Goal: Obtain resource: Download file/media

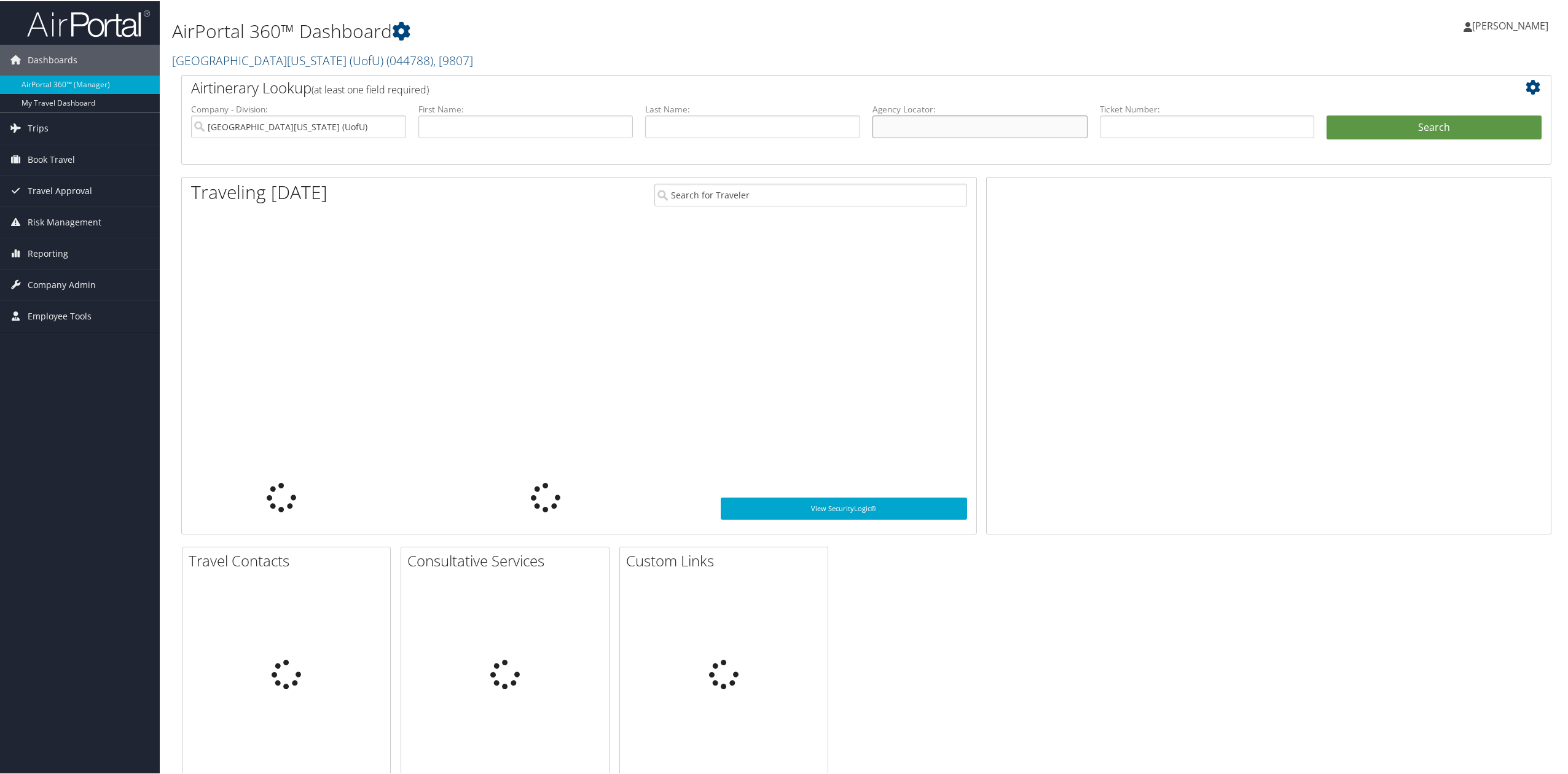
click at [1004, 130] on input "text" at bounding box center [980, 126] width 215 height 23
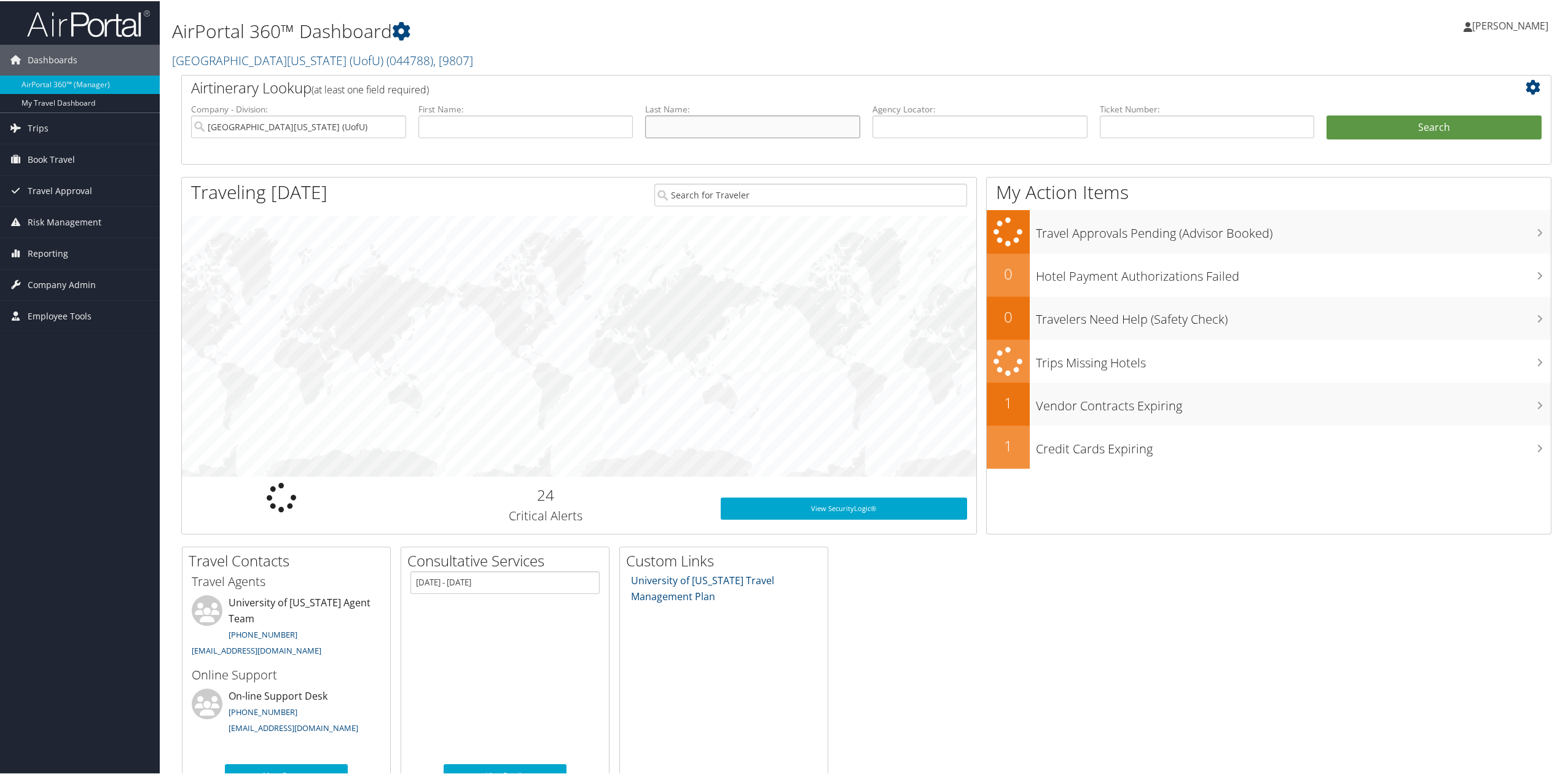
drag, startPoint x: 789, startPoint y: 122, endPoint x: 1001, endPoint y: 123, distance: 212.0
click at [789, 122] on input "text" at bounding box center [753, 126] width 215 height 23
drag, startPoint x: 1286, startPoint y: 124, endPoint x: 1302, endPoint y: 124, distance: 16.0
click at [1286, 124] on input "text" at bounding box center [1208, 126] width 215 height 23
paste input "0167141813854"
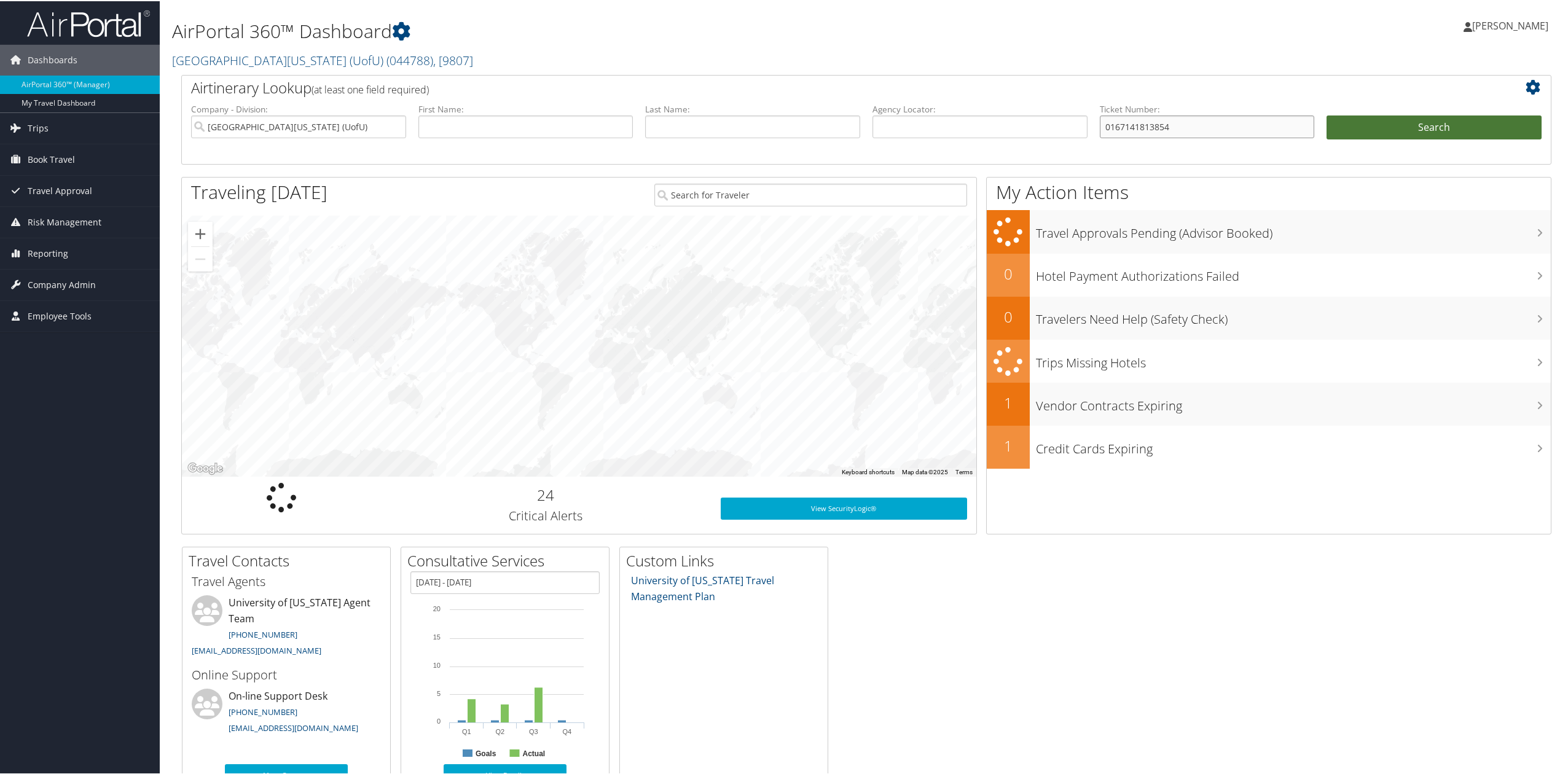
type input "0167141813854"
click at [1427, 127] on button "Search" at bounding box center [1434, 127] width 215 height 24
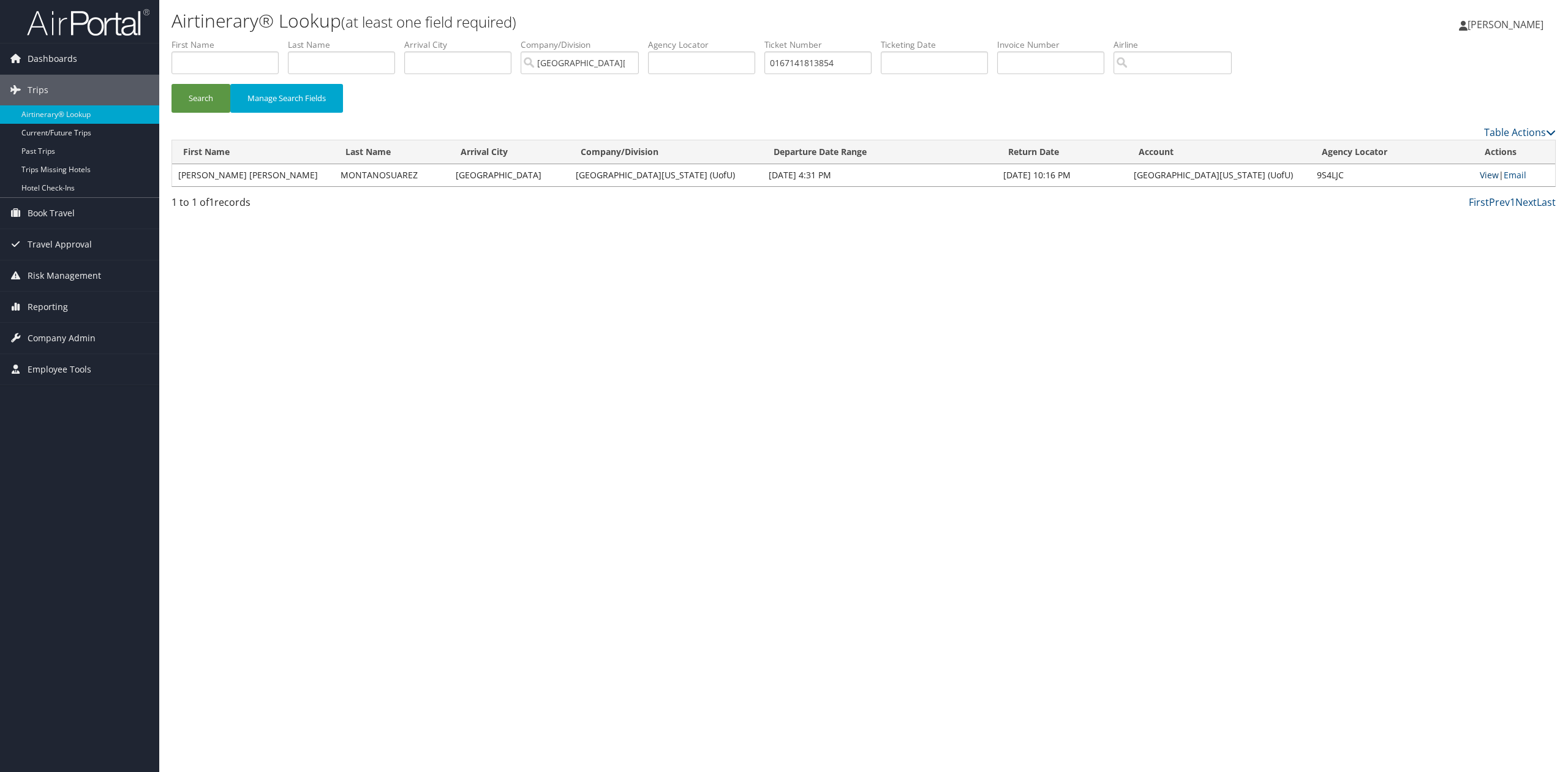
click at [1480, 178] on link "View" at bounding box center [1489, 175] width 19 height 11
click at [848, 61] on input "0167141813854" at bounding box center [818, 63] width 107 height 23
click at [849, 61] on input "0167141813854" at bounding box center [818, 63] width 107 height 23
paste input "06714596863"
type input "0067145968634"
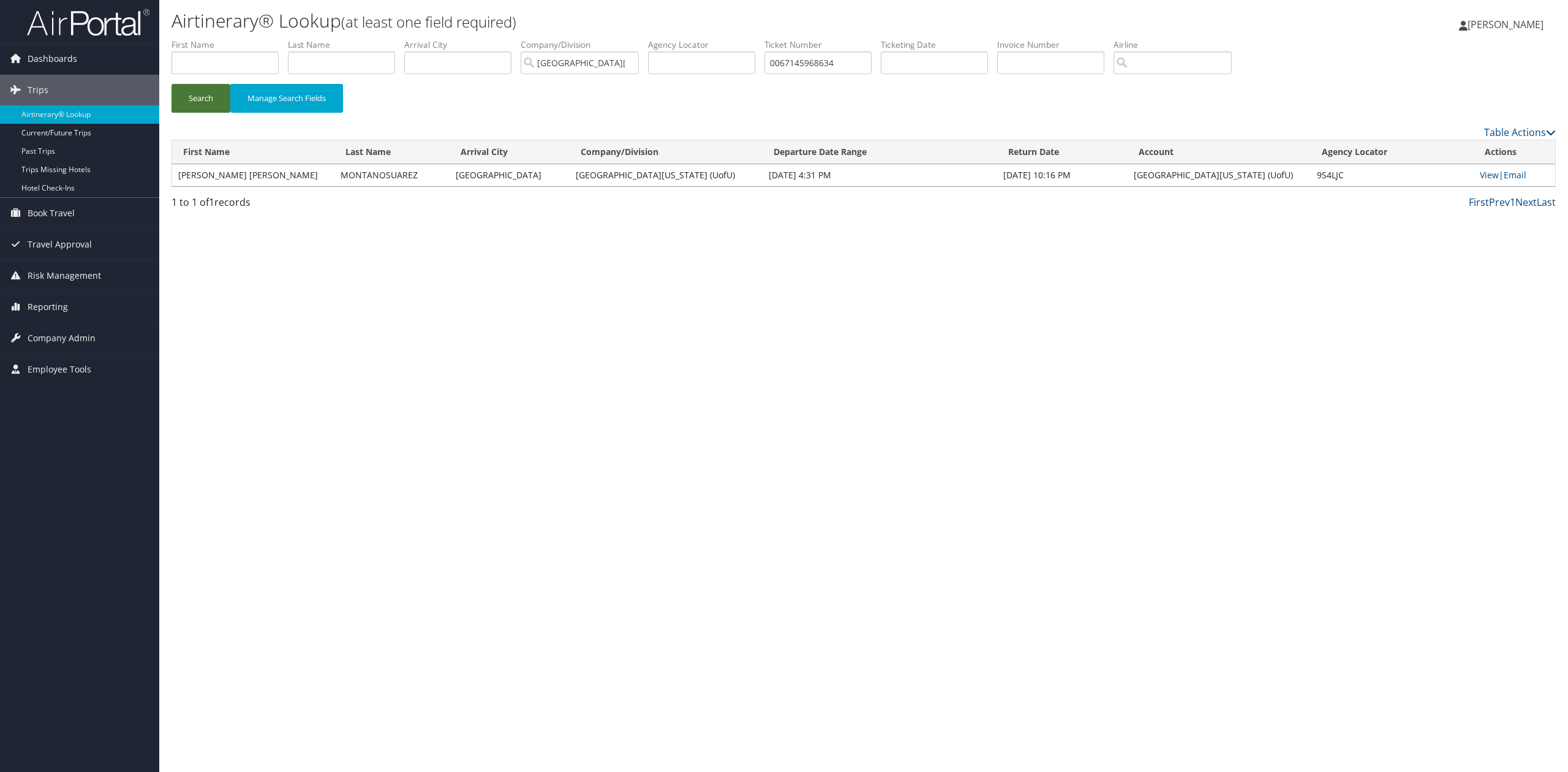
click at [192, 92] on button "Search" at bounding box center [201, 99] width 59 height 29
click at [1483, 172] on link "View" at bounding box center [1487, 175] width 19 height 11
click at [833, 74] on li "Ticket Number 0067145968634" at bounding box center [823, 61] width 116 height 45
click at [832, 69] on input "0067145968634" at bounding box center [818, 63] width 107 height 23
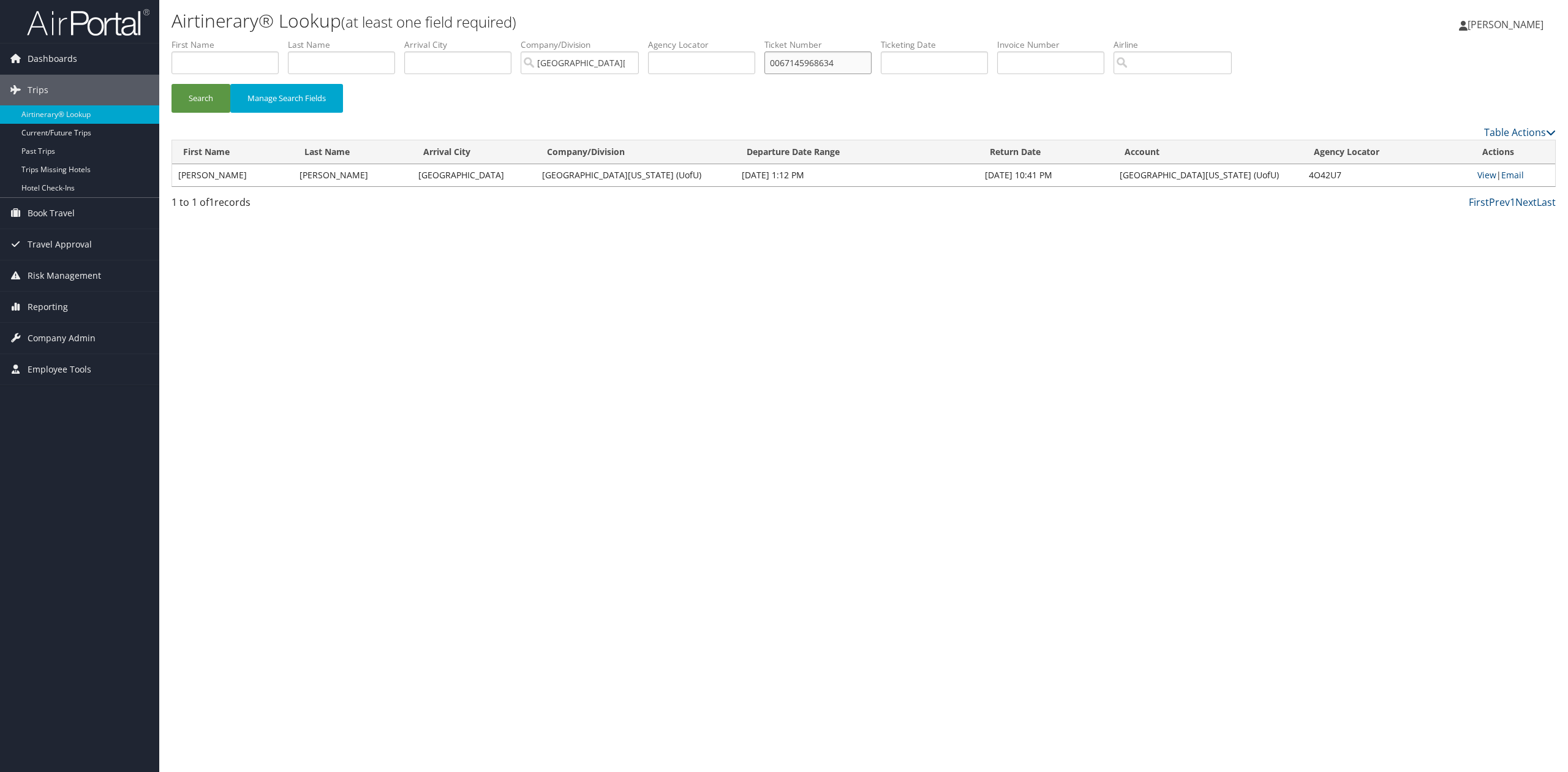
click at [832, 69] on input "0067145968634" at bounding box center [818, 63] width 107 height 23
click at [839, 66] on input "text" at bounding box center [818, 63] width 107 height 23
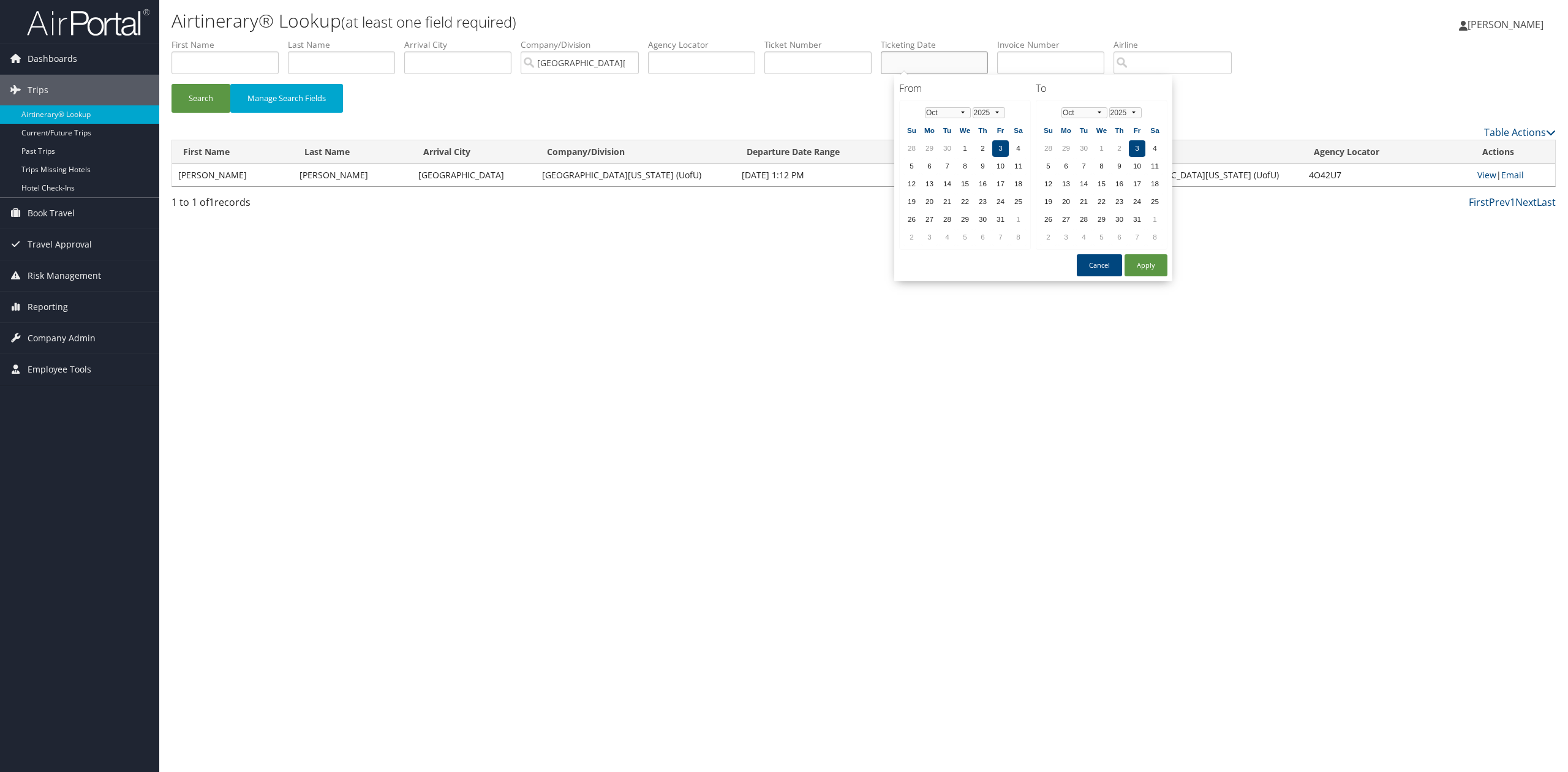
click at [942, 63] on input "text" at bounding box center [935, 63] width 107 height 23
click at [809, 62] on input "text" at bounding box center [818, 63] width 107 height 23
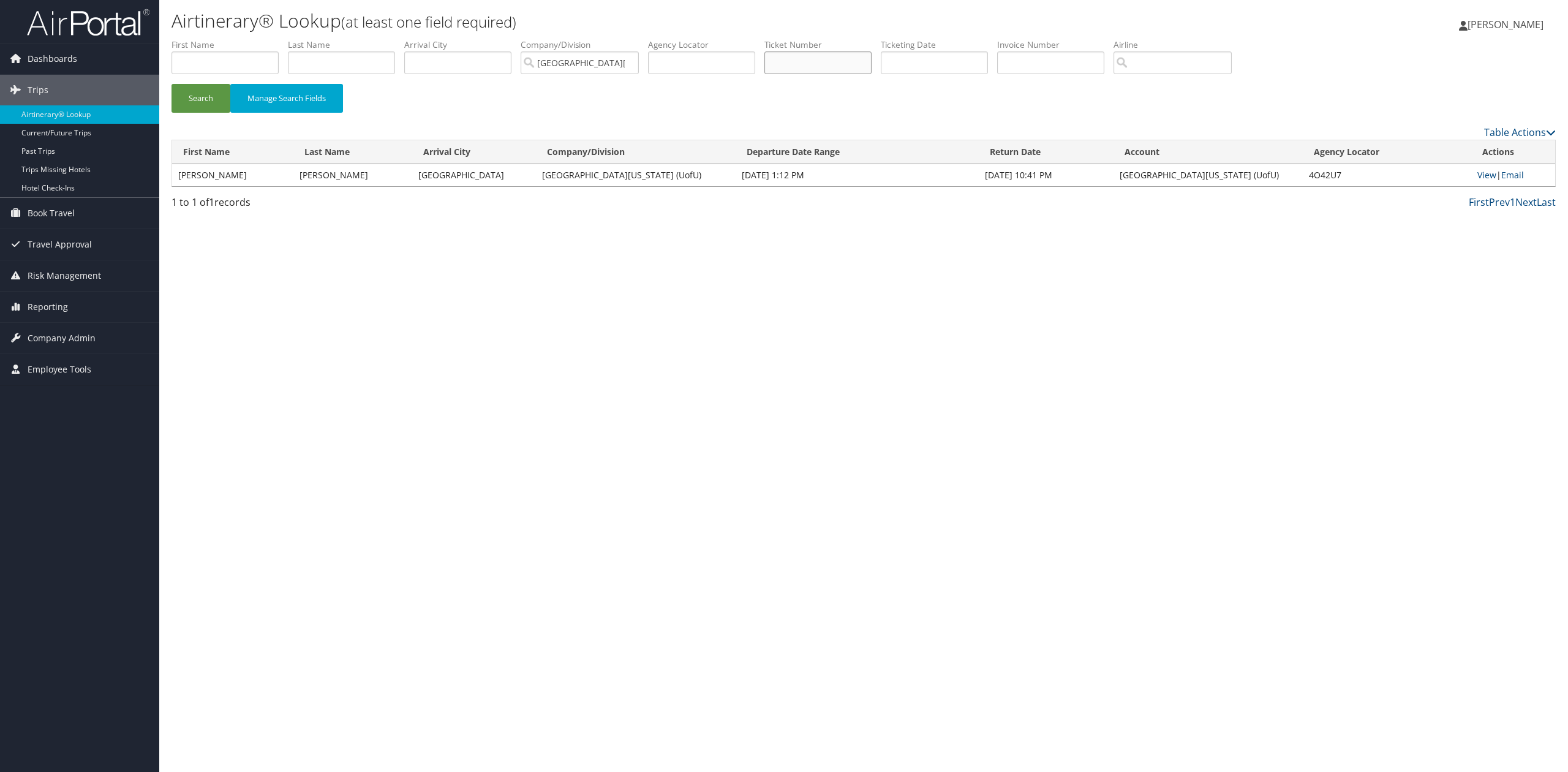
paste input "0167144598322"
click at [175, 97] on button "Search" at bounding box center [201, 99] width 59 height 29
click at [1483, 176] on link "View" at bounding box center [1487, 175] width 19 height 11
click at [853, 60] on input "0167144598322" at bounding box center [818, 63] width 107 height 23
click at [853, 60] on input "0167144598322c" at bounding box center [818, 63] width 107 height 23
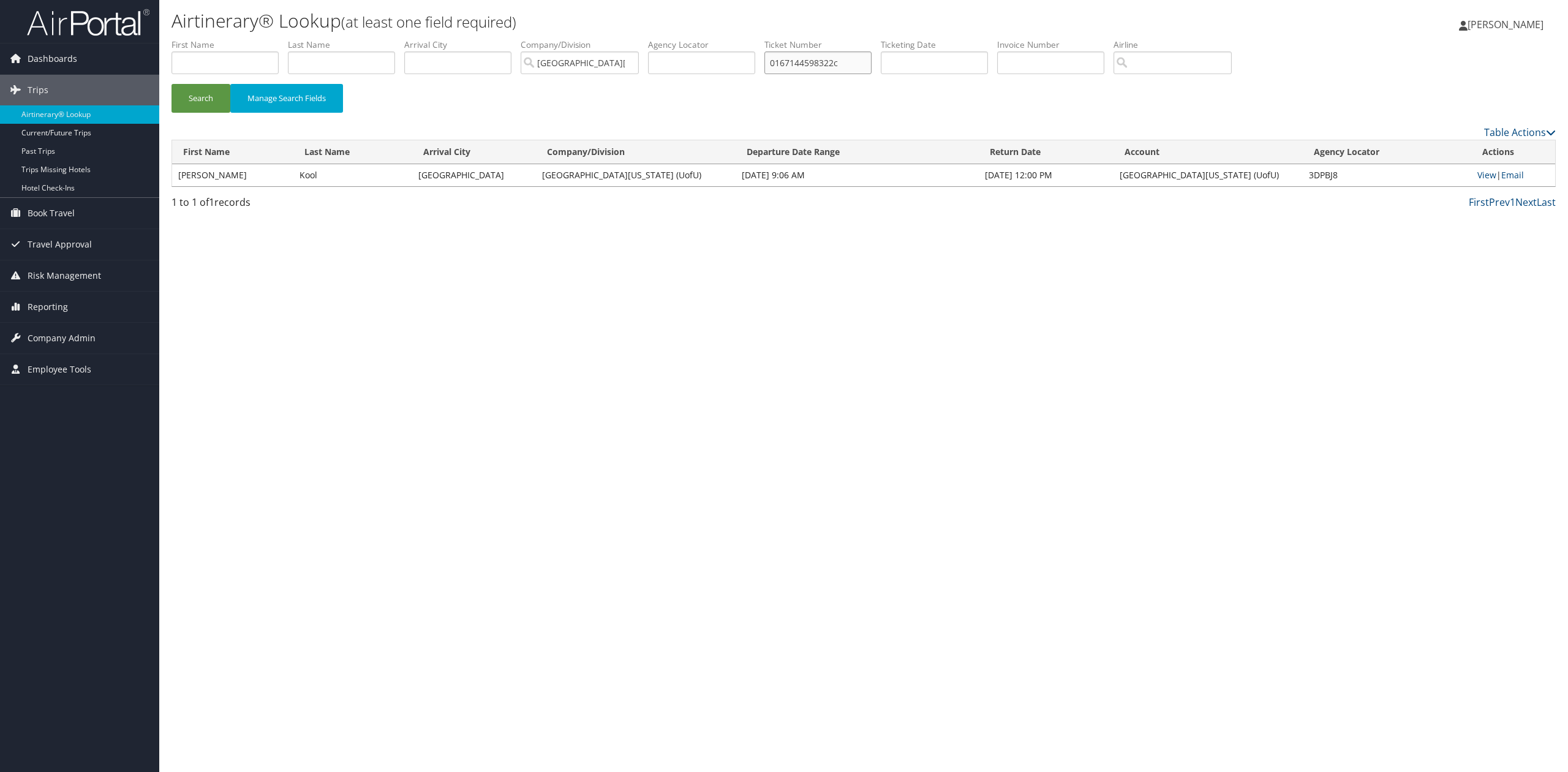
paste input "067144598323"
type input "0067144598323"
click at [186, 92] on button "Search" at bounding box center [201, 99] width 59 height 29
click at [1479, 174] on link "View" at bounding box center [1487, 175] width 19 height 11
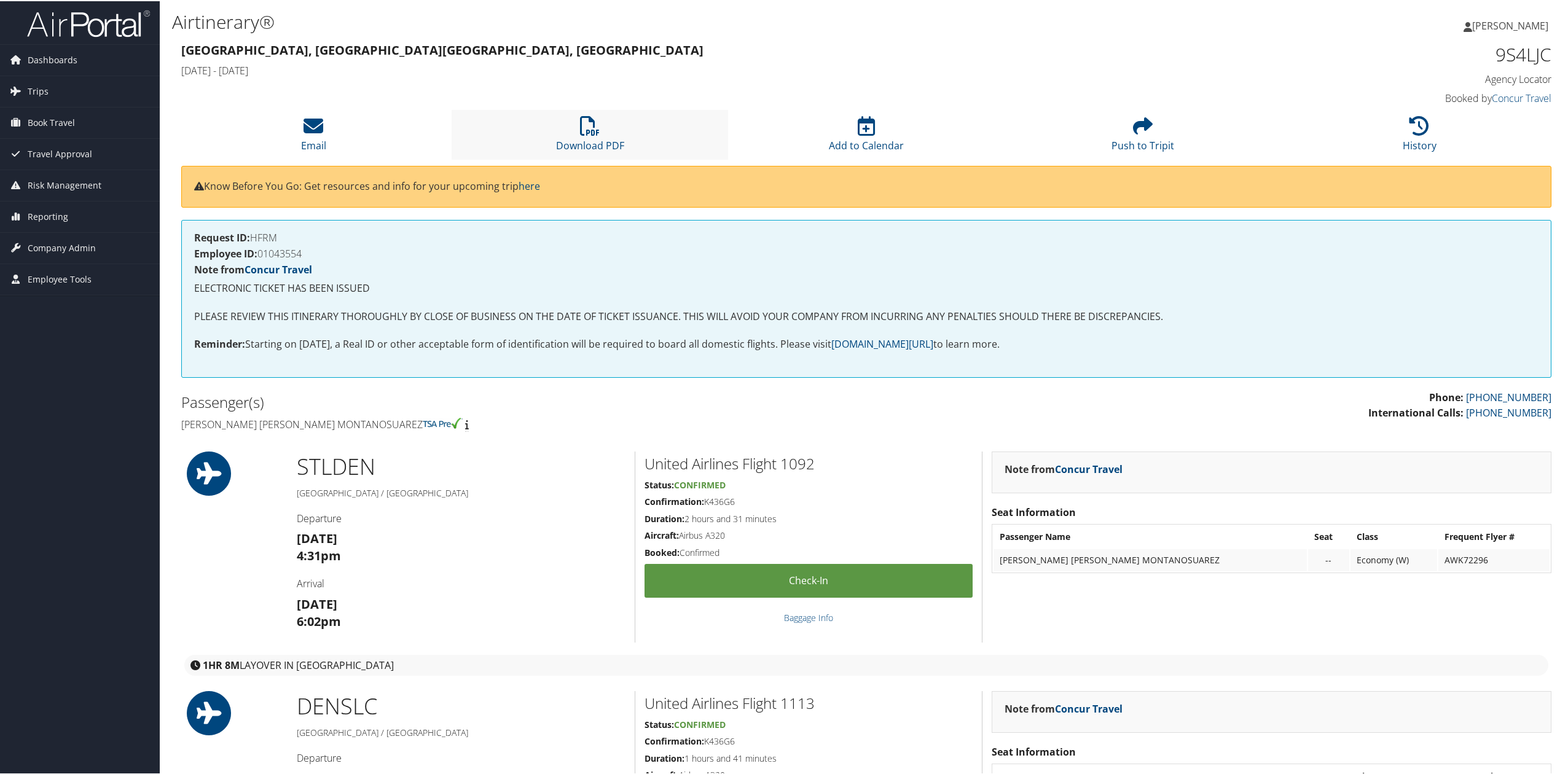
click at [573, 134] on li "Download PDF" at bounding box center [590, 133] width 276 height 49
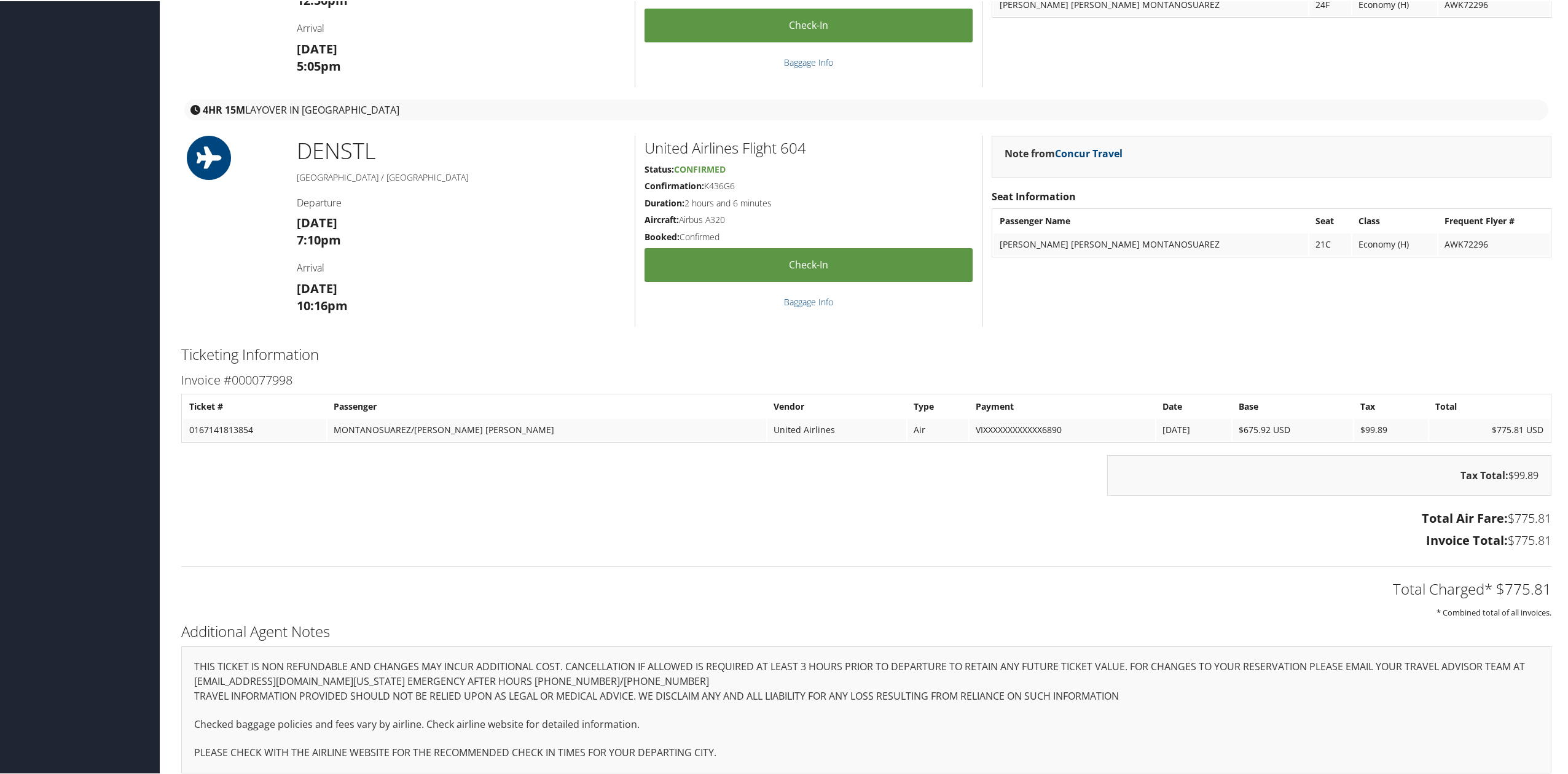
scroll to position [1451, 0]
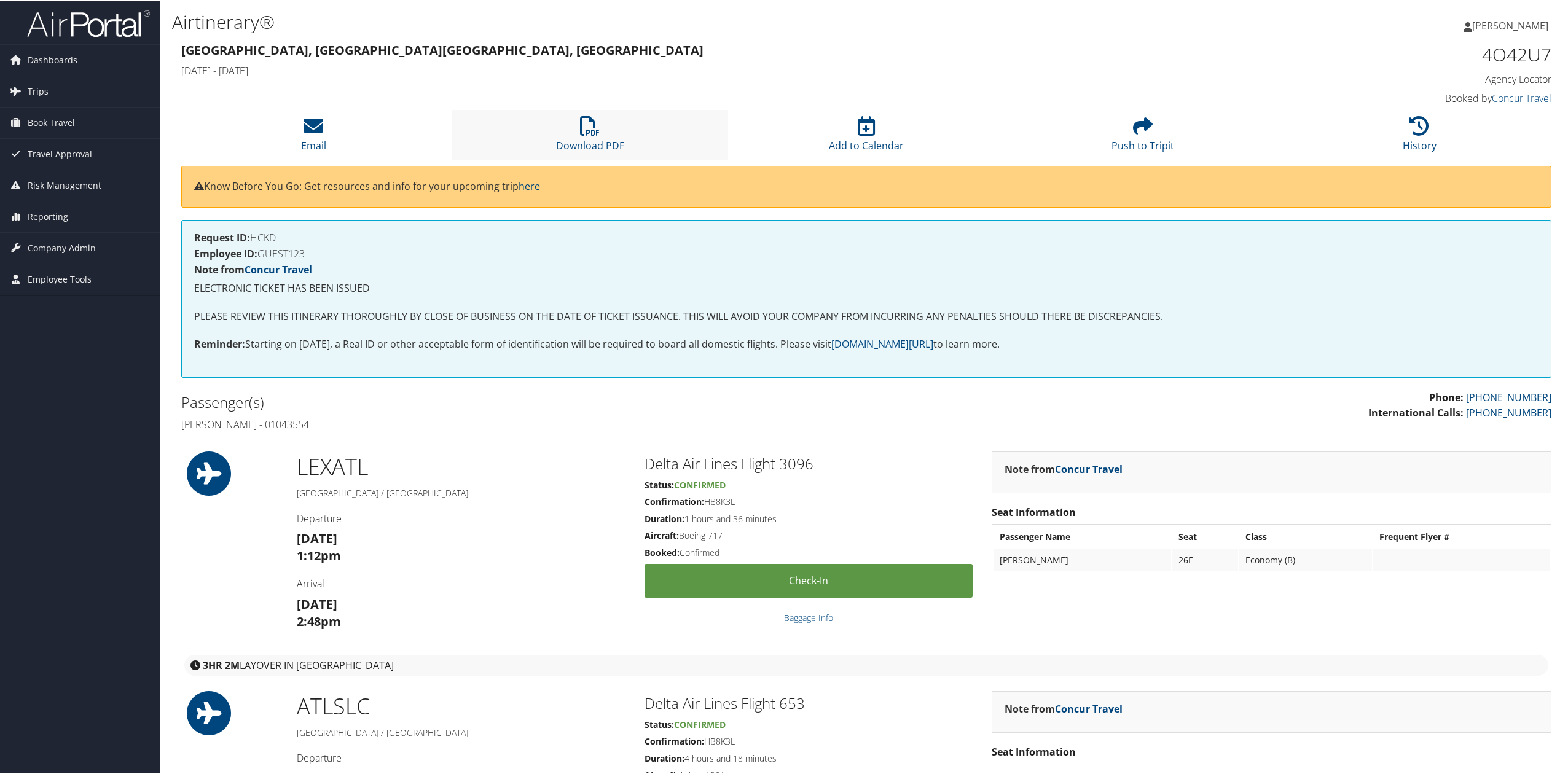
click at [551, 133] on li "Download PDF" at bounding box center [590, 133] width 276 height 49
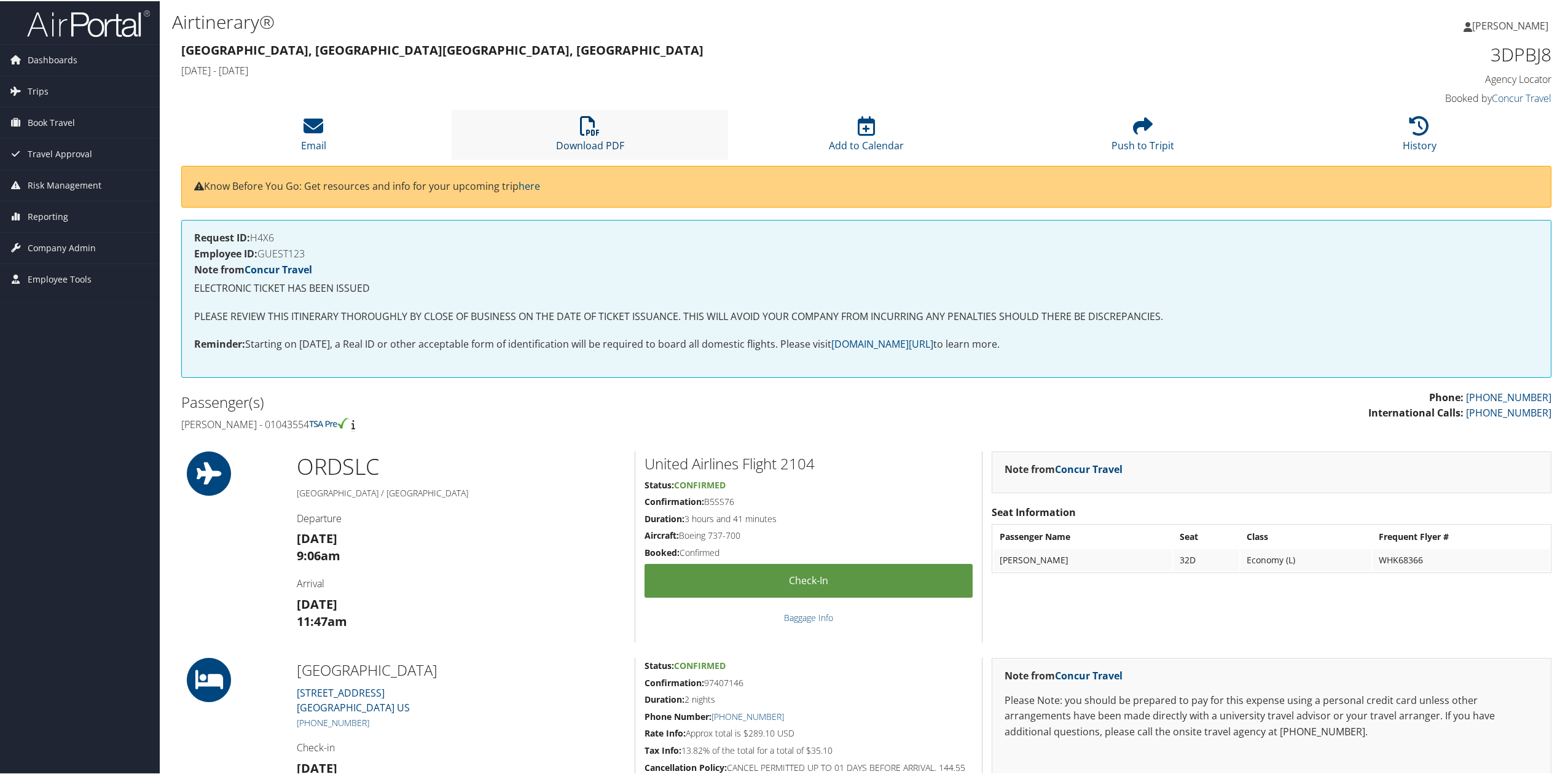
click at [595, 132] on icon at bounding box center [590, 124] width 19 height 19
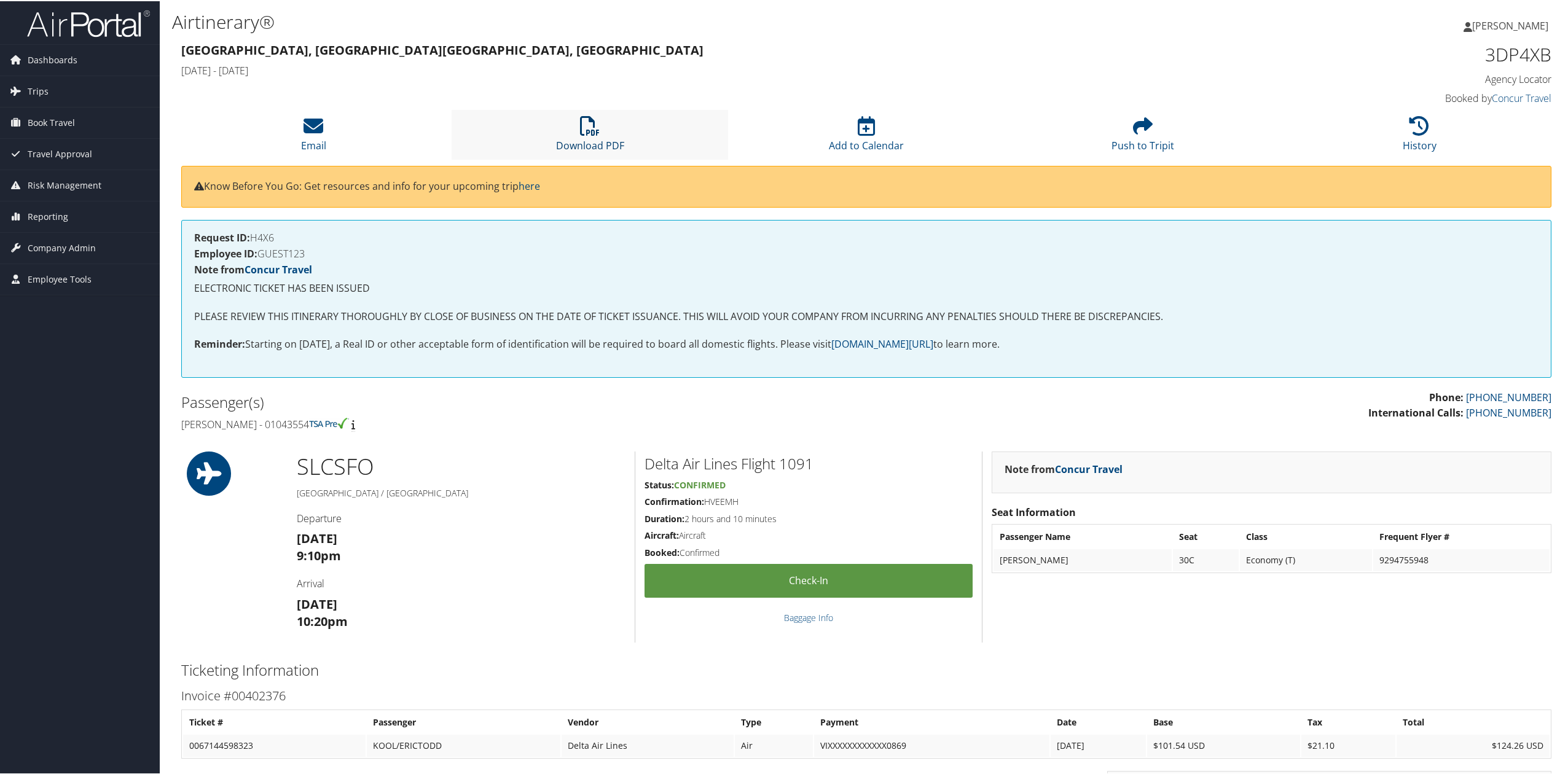
click at [583, 135] on li "Download PDF" at bounding box center [590, 133] width 276 height 49
